Goal: Transaction & Acquisition: Purchase product/service

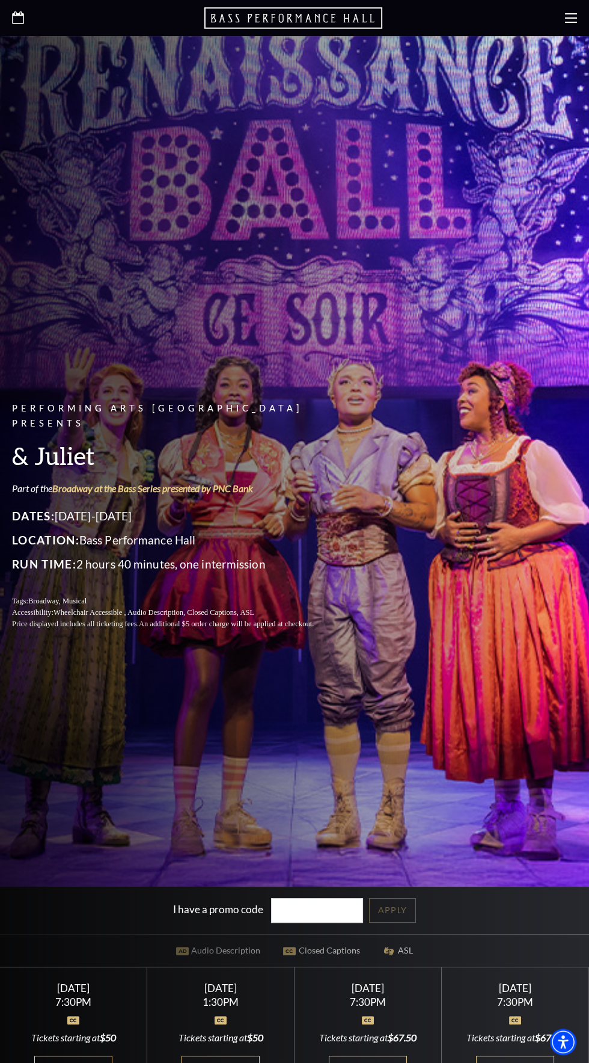
click at [568, 17] on use at bounding box center [571, 18] width 12 height 10
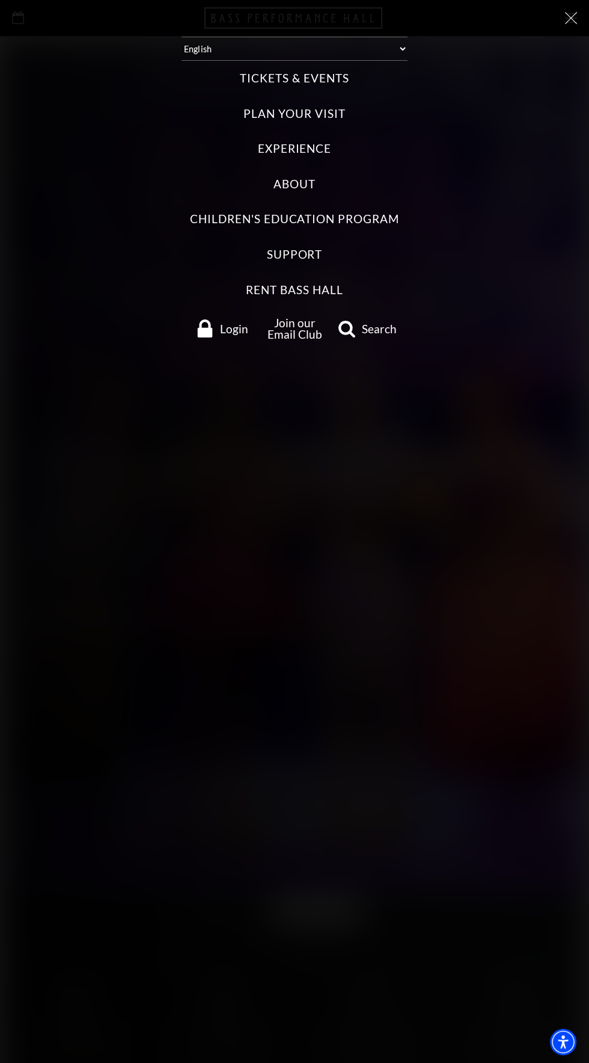
click at [325, 78] on label "Tickets & Events" at bounding box center [294, 78] width 109 height 16
click at [0, 0] on Events "Tickets & Events" at bounding box center [0, 0] width 0 height 0
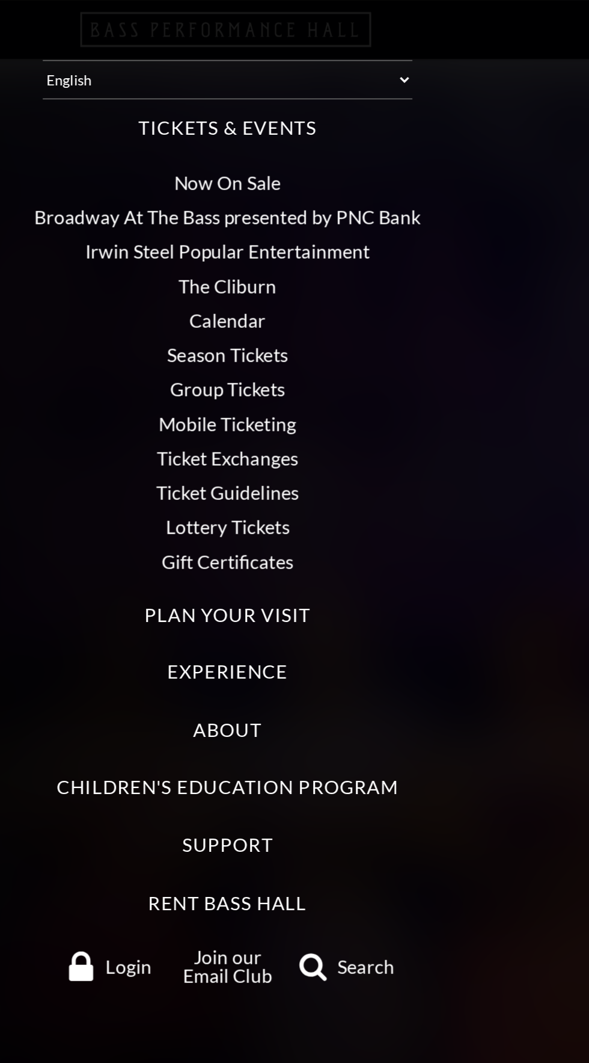
click at [297, 105] on link "Now On Sale" at bounding box center [295, 112] width 66 height 14
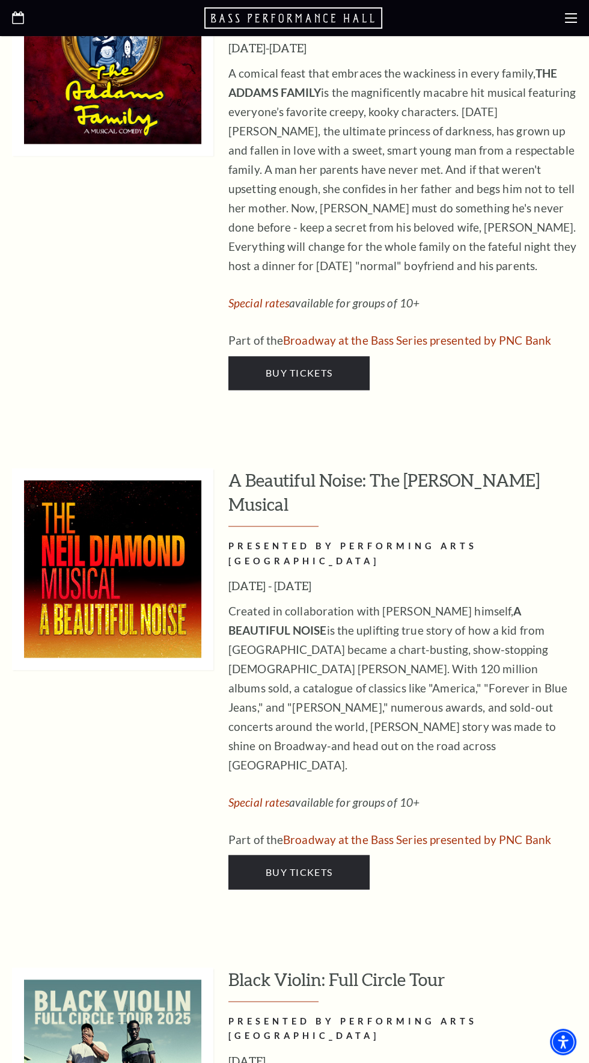
scroll to position [2882, 0]
